Goal: Task Accomplishment & Management: Use online tool/utility

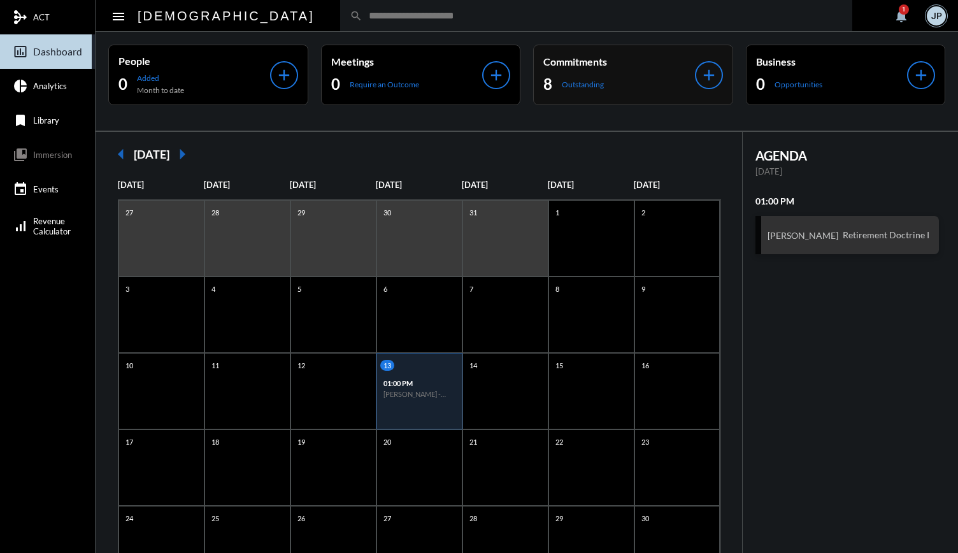
click at [571, 85] on p "Outstanding" at bounding box center [583, 85] width 42 height 10
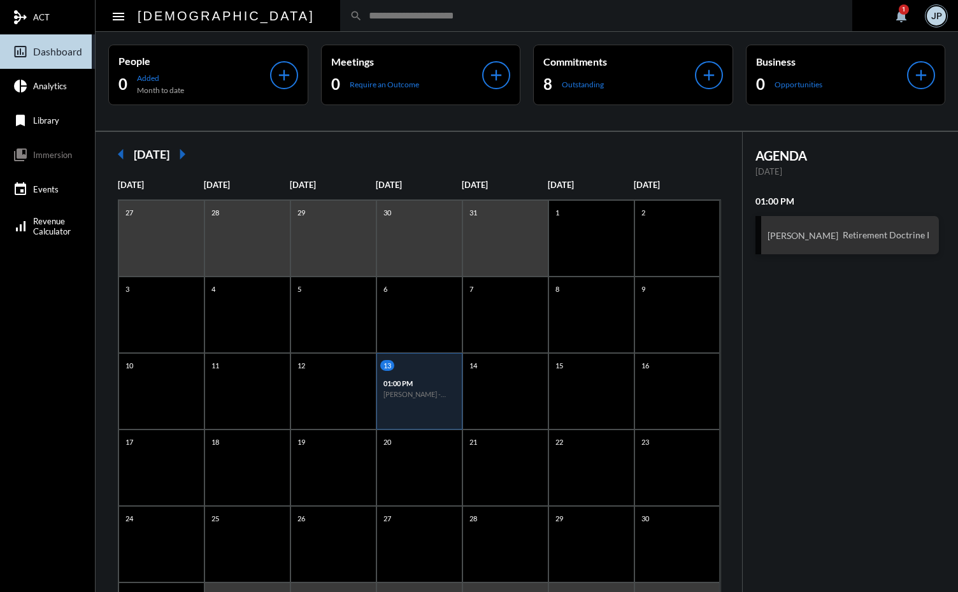
click at [908, 12] on mat-icon "notifications" at bounding box center [900, 15] width 15 height 15
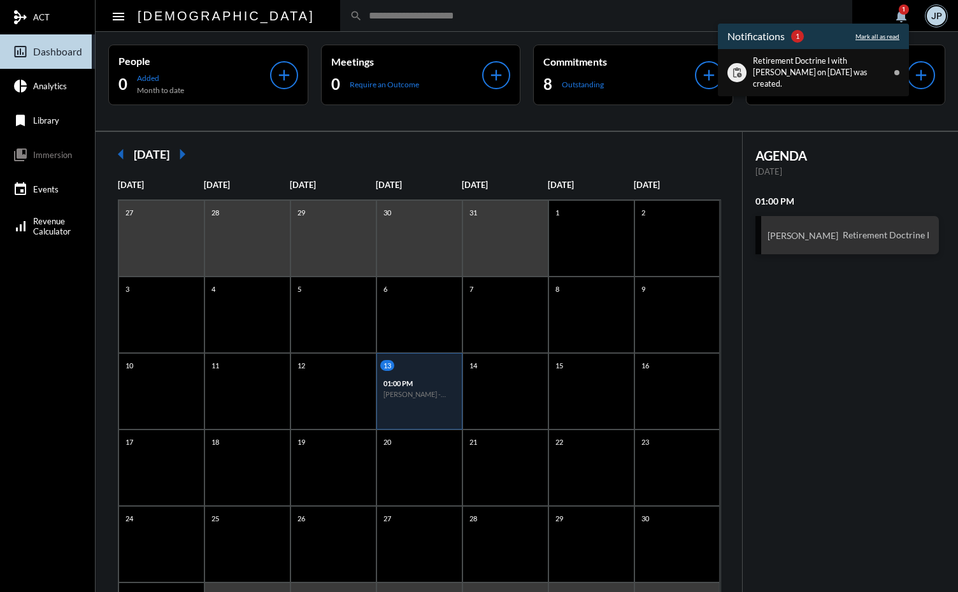
click at [842, 69] on p "Retirement Doctrine I with [PERSON_NAME] on [DATE] was created." at bounding box center [820, 72] width 135 height 34
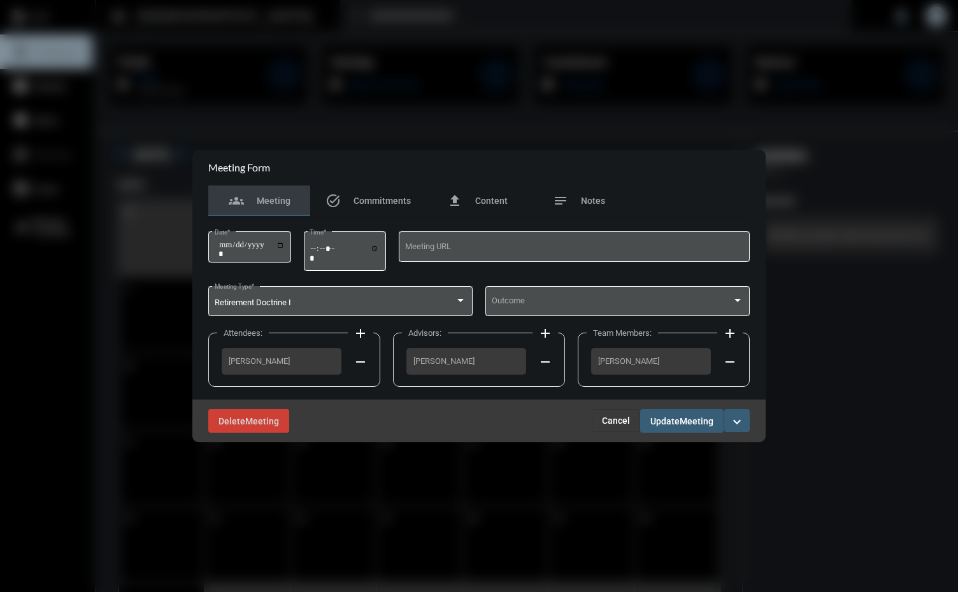
click at [490, 359] on span "[PERSON_NAME]" at bounding box center [466, 361] width 106 height 10
click at [548, 332] on mat-icon "add" at bounding box center [544, 332] width 15 height 15
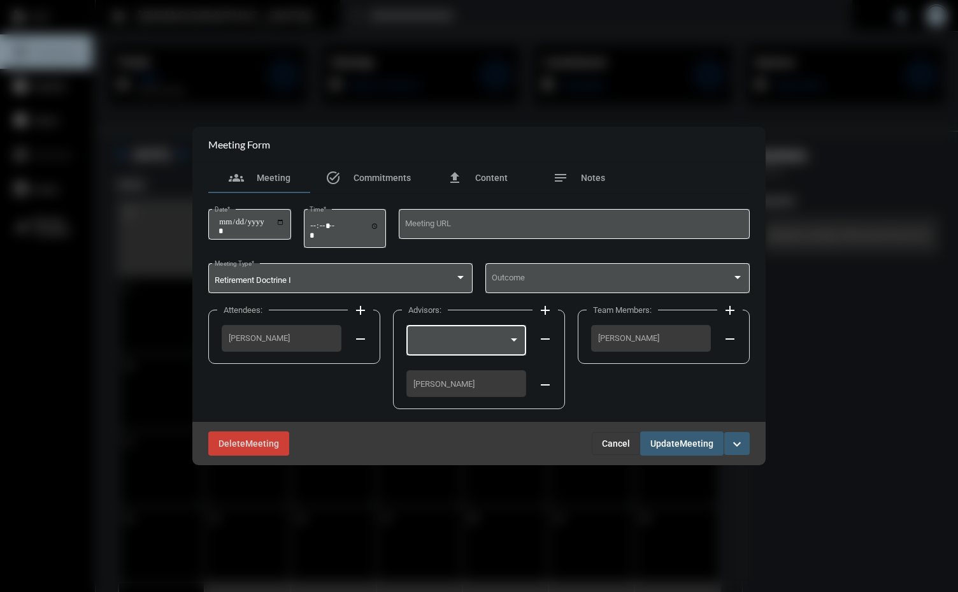
click at [469, 347] on div at bounding box center [461, 343] width 96 height 10
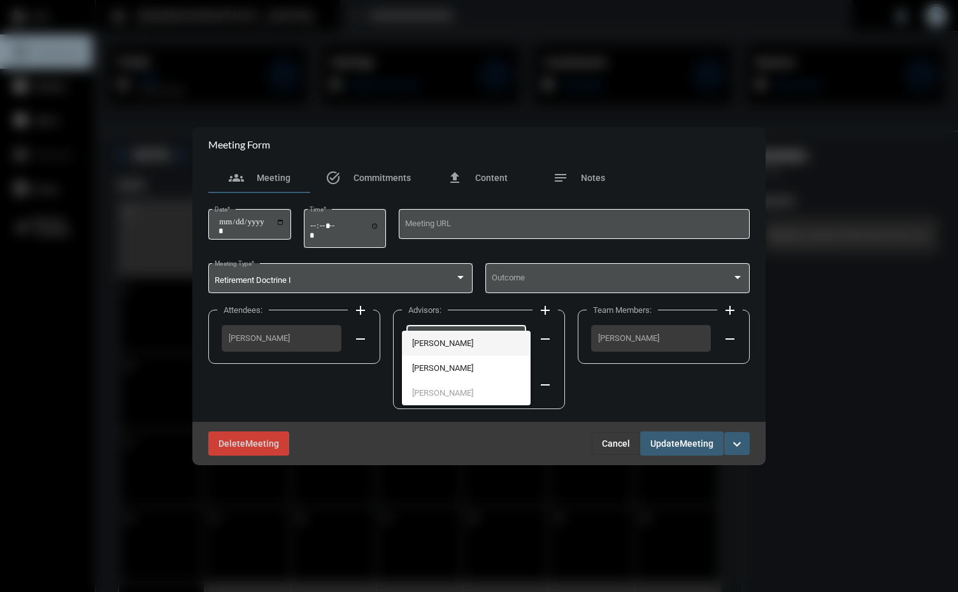
click at [455, 340] on span "[PERSON_NAME]" at bounding box center [466, 343] width 108 height 25
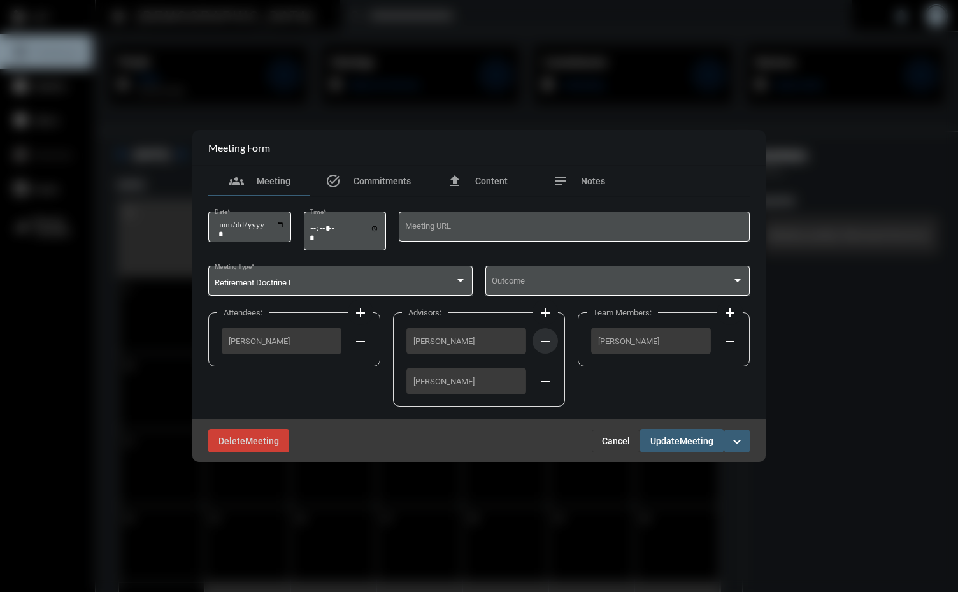
click at [544, 340] on mat-icon "remove" at bounding box center [544, 341] width 15 height 15
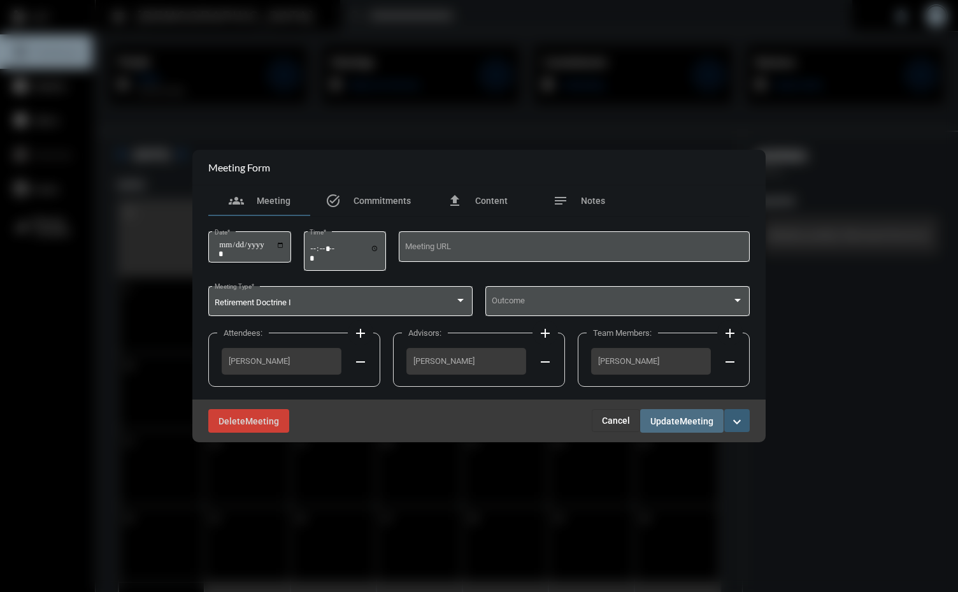
click at [682, 416] on span "Meeting" at bounding box center [696, 421] width 34 height 10
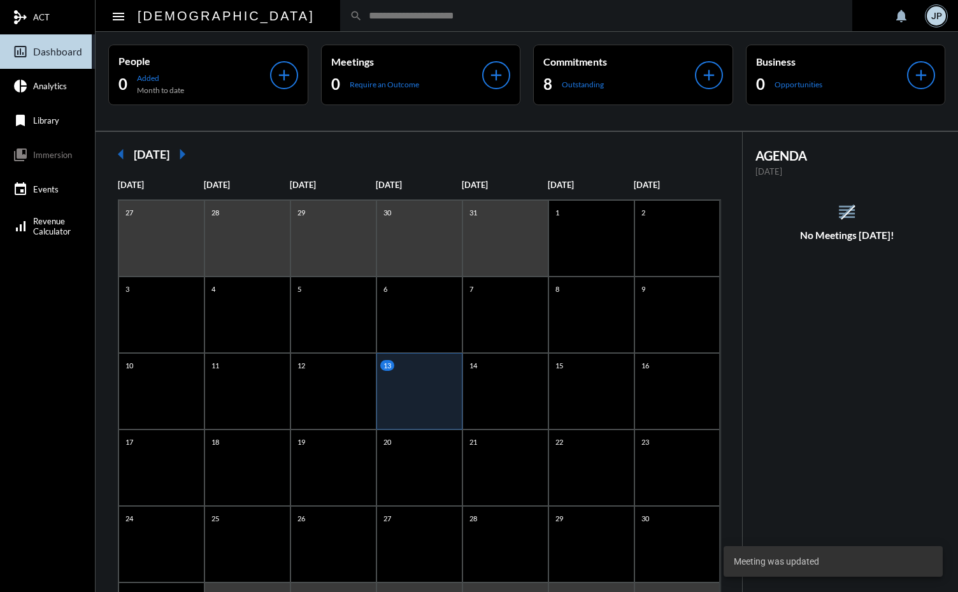
click at [576, 145] on div "arrow_left [DATE] arrow_right" at bounding box center [418, 153] width 621 height 25
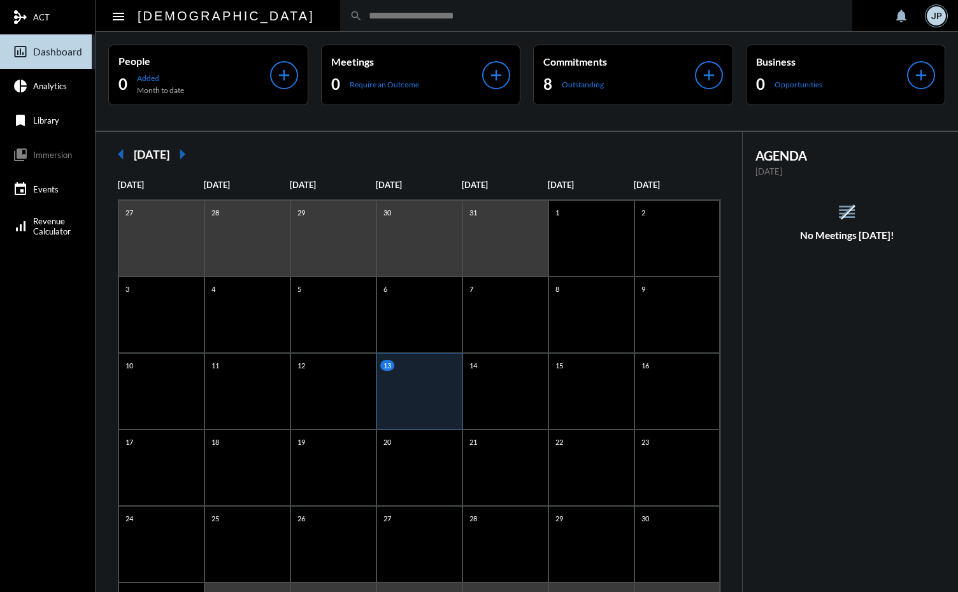
click at [479, 15] on input "text" at bounding box center [602, 15] width 480 height 11
